Goal: Information Seeking & Learning: Learn about a topic

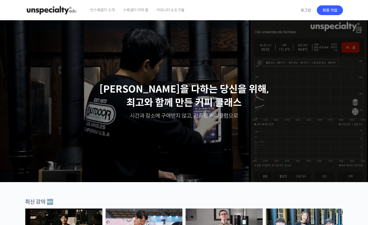
click at [306, 10] on link "로그인" at bounding box center [306, 10] width 17 height 12
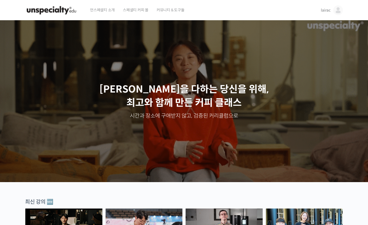
click at [336, 11] on img at bounding box center [338, 10] width 10 height 10
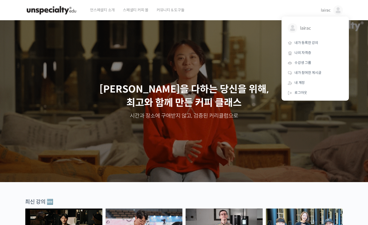
click at [310, 44] on span "내가 등록한 강의" at bounding box center [307, 42] width 24 height 5
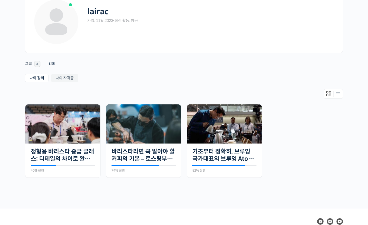
scroll to position [34, 0]
click at [234, 128] on img at bounding box center [224, 123] width 75 height 39
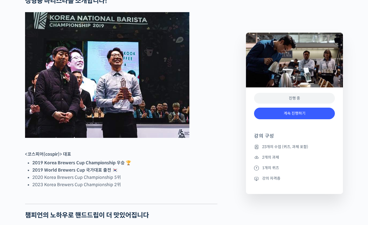
scroll to position [240, 0]
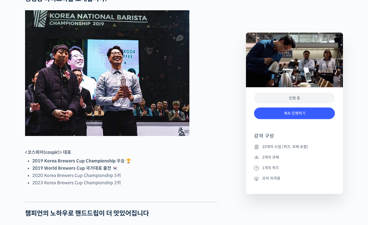
click at [314, 114] on link "계속 진행하기" at bounding box center [294, 114] width 81 height 12
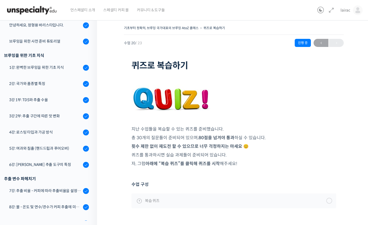
scroll to position [81, 0]
click at [51, 73] on link "1강: 완벽한 브루잉을 위한 기초 지식" at bounding box center [47, 68] width 100 height 15
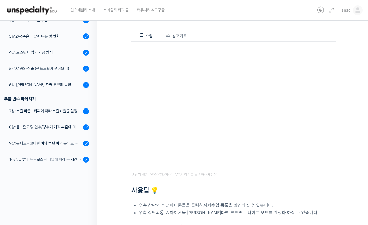
scroll to position [51, 0]
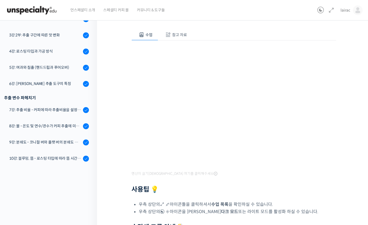
click at [352, 126] on div "기초부터 정확히, 브루잉 국가대표의 브루잉 AtoZ 클래스 1강: 완벽한 브루잉을 위한 기초 지식 완료함 수업 3 / 23 완료함 ← 이전 다…" at bounding box center [234, 130] width 274 height 331
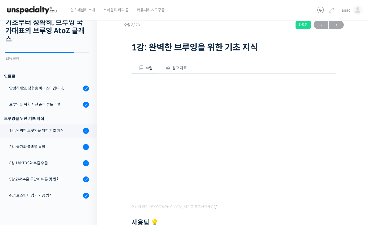
scroll to position [18, 0]
click at [60, 147] on div "2강: 국가와 품종별 특징" at bounding box center [45, 147] width 72 height 6
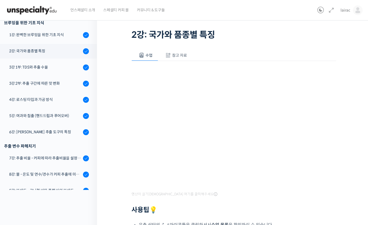
scroll to position [72, 0]
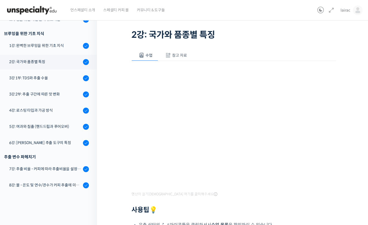
click at [50, 79] on div "3강 1부: TDS와 추출 수율" at bounding box center [45, 78] width 72 height 6
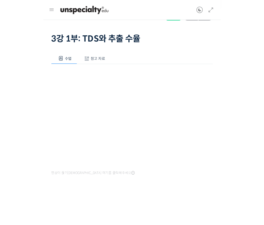
scroll to position [1, 0]
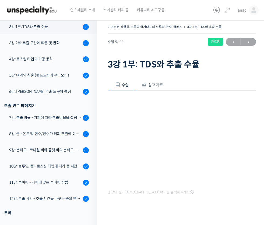
click at [54, 45] on div "3강 2부: 추출 구간에 따른 맛 변화" at bounding box center [45, 43] width 72 height 6
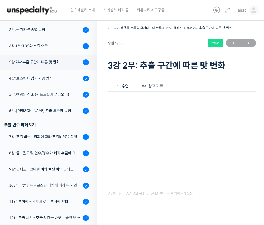
scroll to position [136, 0]
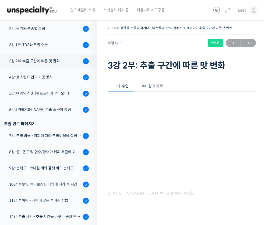
click at [53, 99] on link "5강: 여과와 침출 (핸드드립과 푸어오버)" at bounding box center [47, 93] width 100 height 15
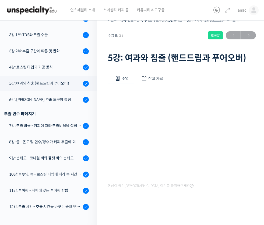
scroll to position [137, 0]
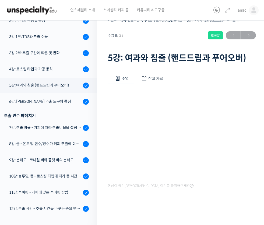
click at [59, 87] on div "5강: 여과와 침출 (핸드드립과 푸어오버)" at bounding box center [45, 85] width 72 height 6
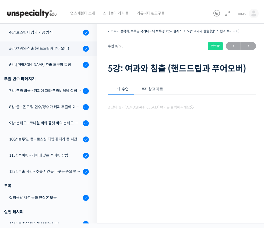
scroll to position [202, 0]
